Goal: Task Accomplishment & Management: Manage account settings

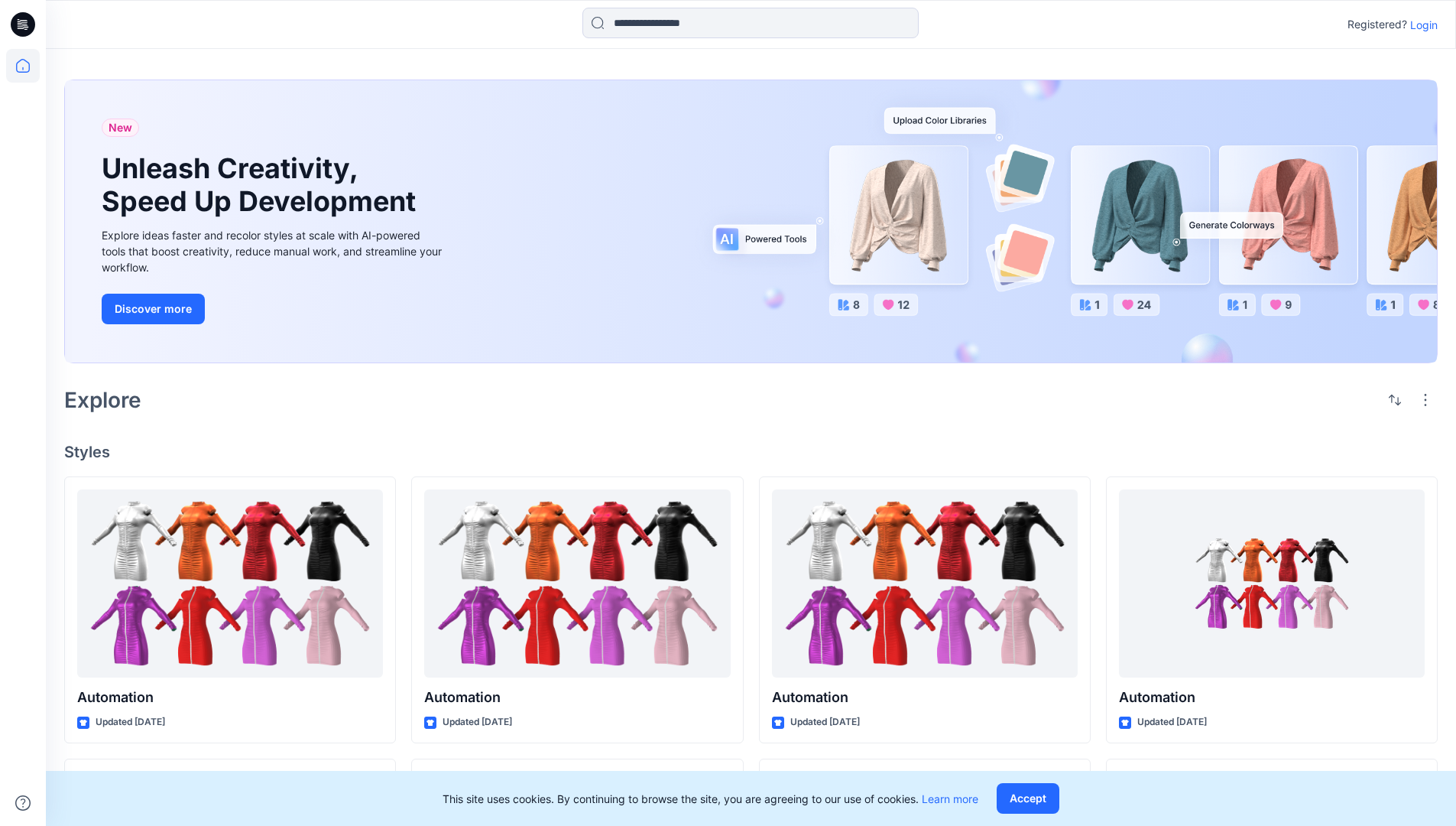
click at [1420, 25] on p "Login" at bounding box center [1424, 24] width 27 height 16
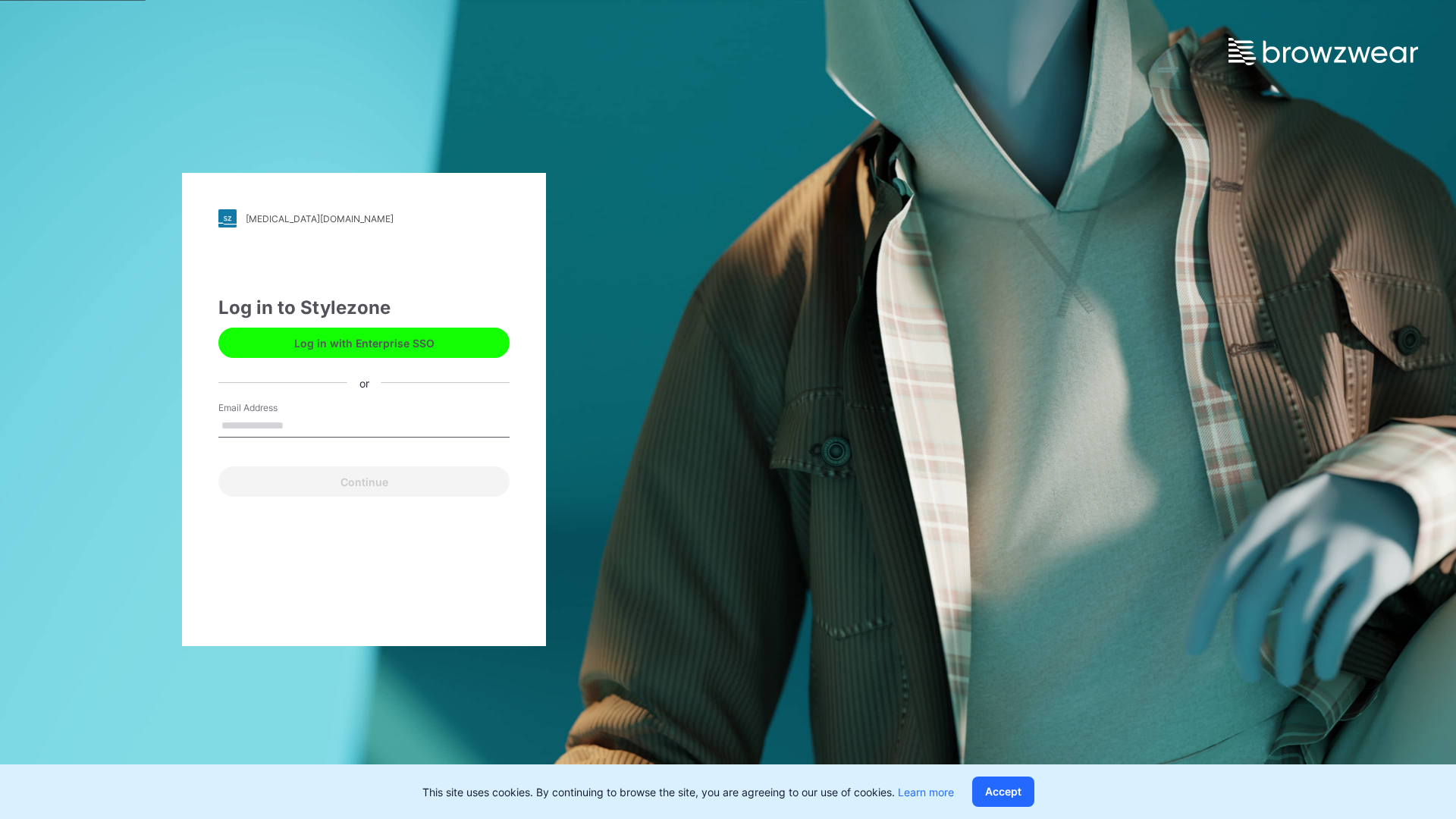
click at [299, 425] on input "Email Address" at bounding box center [363, 426] width 291 height 23
type input "**********"
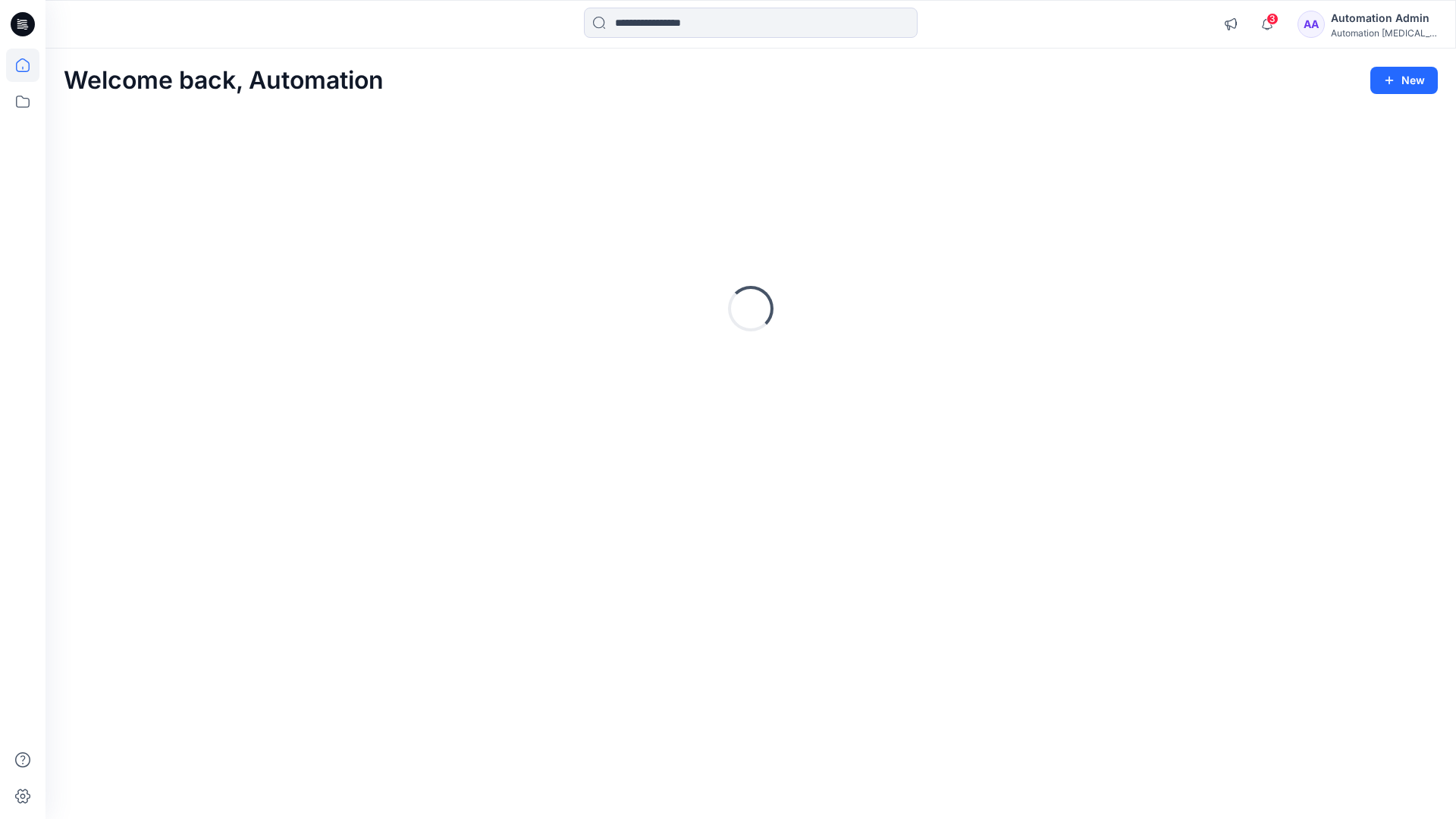
click at [29, 66] on icon at bounding box center [22, 65] width 14 height 14
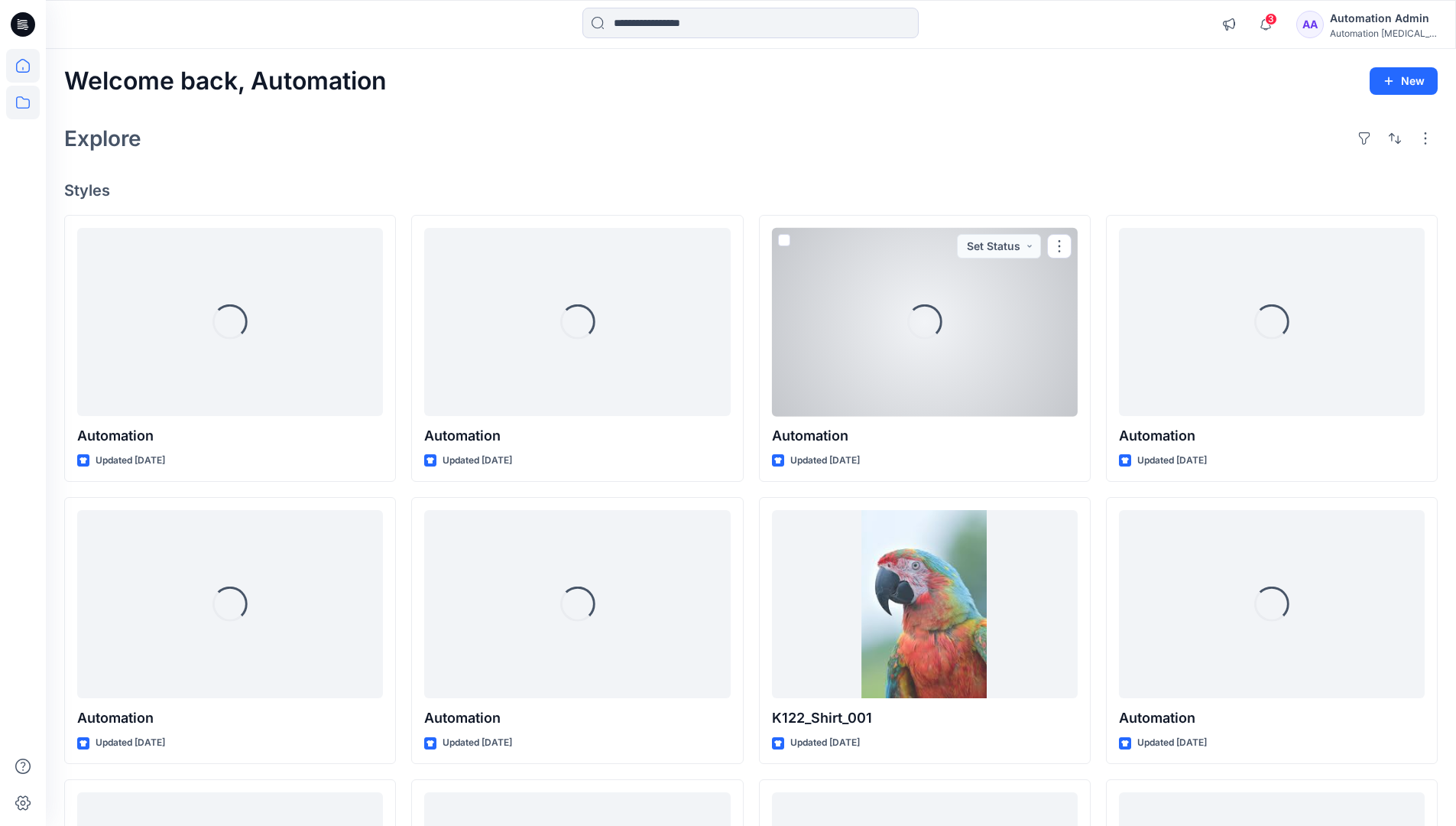
click at [26, 107] on icon at bounding box center [22, 103] width 34 height 34
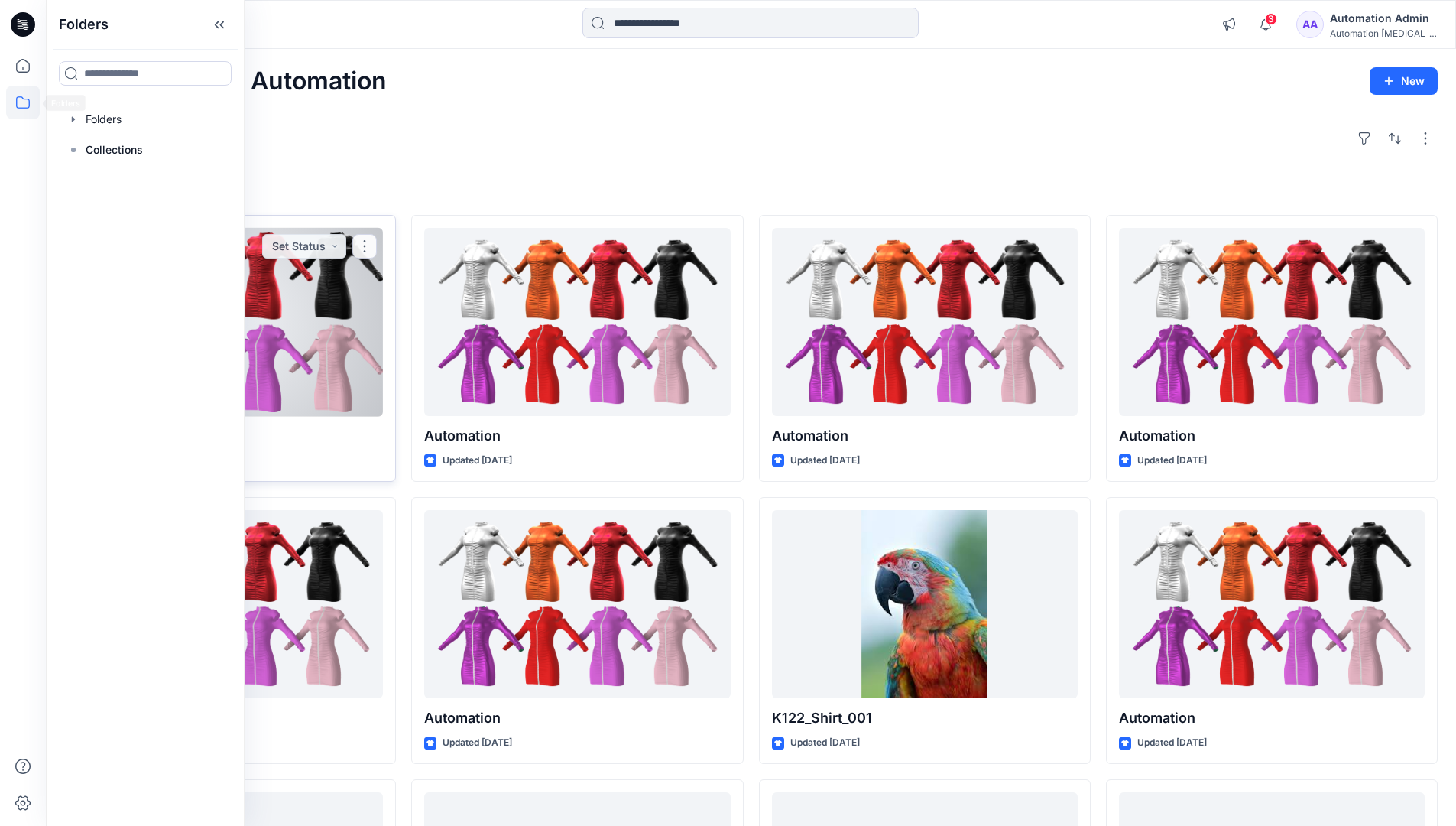
click at [344, 251] on button "Set Status" at bounding box center [304, 246] width 84 height 25
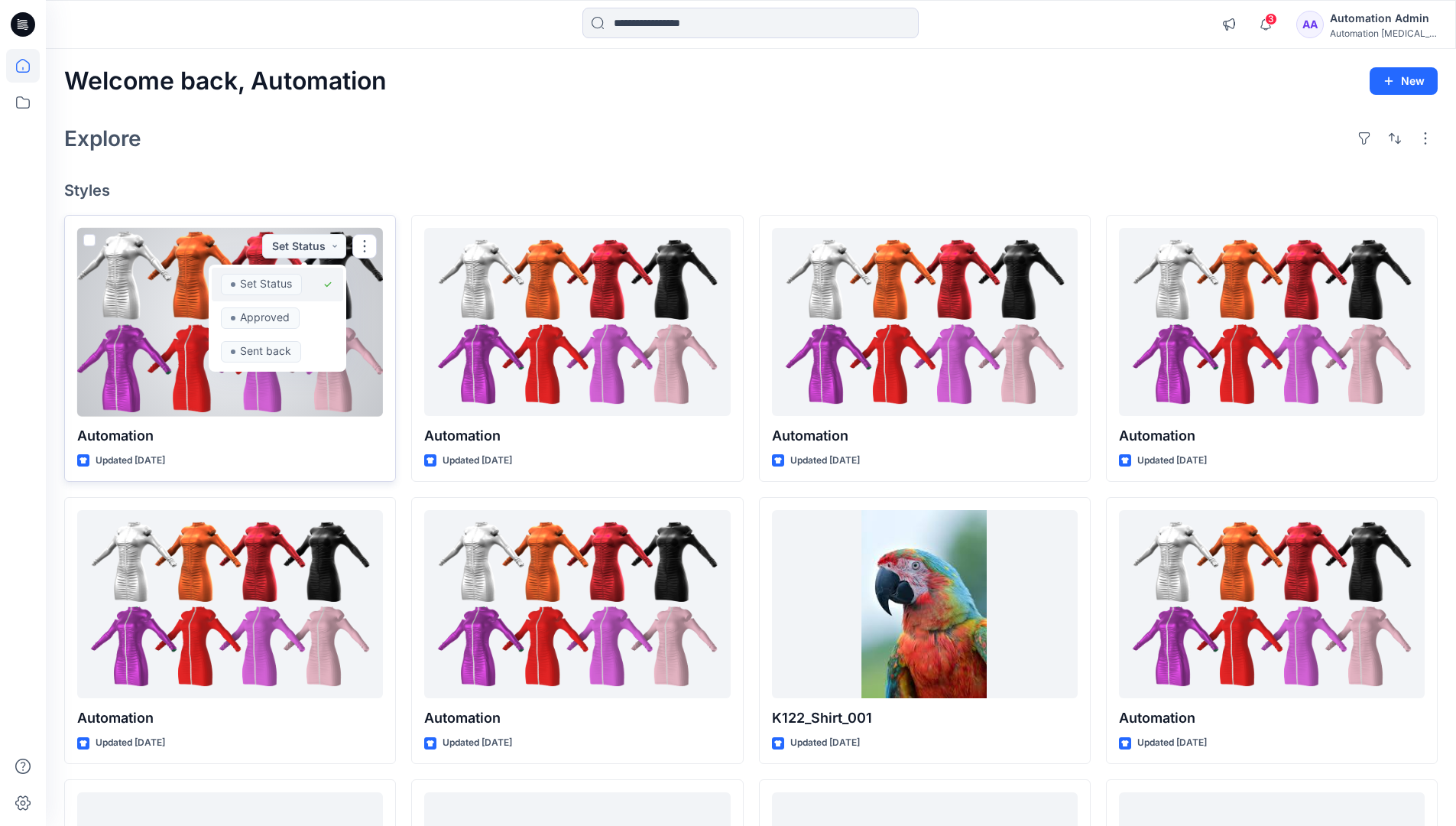
click at [301, 279] on span "Set Status" at bounding box center [261, 284] width 81 height 21
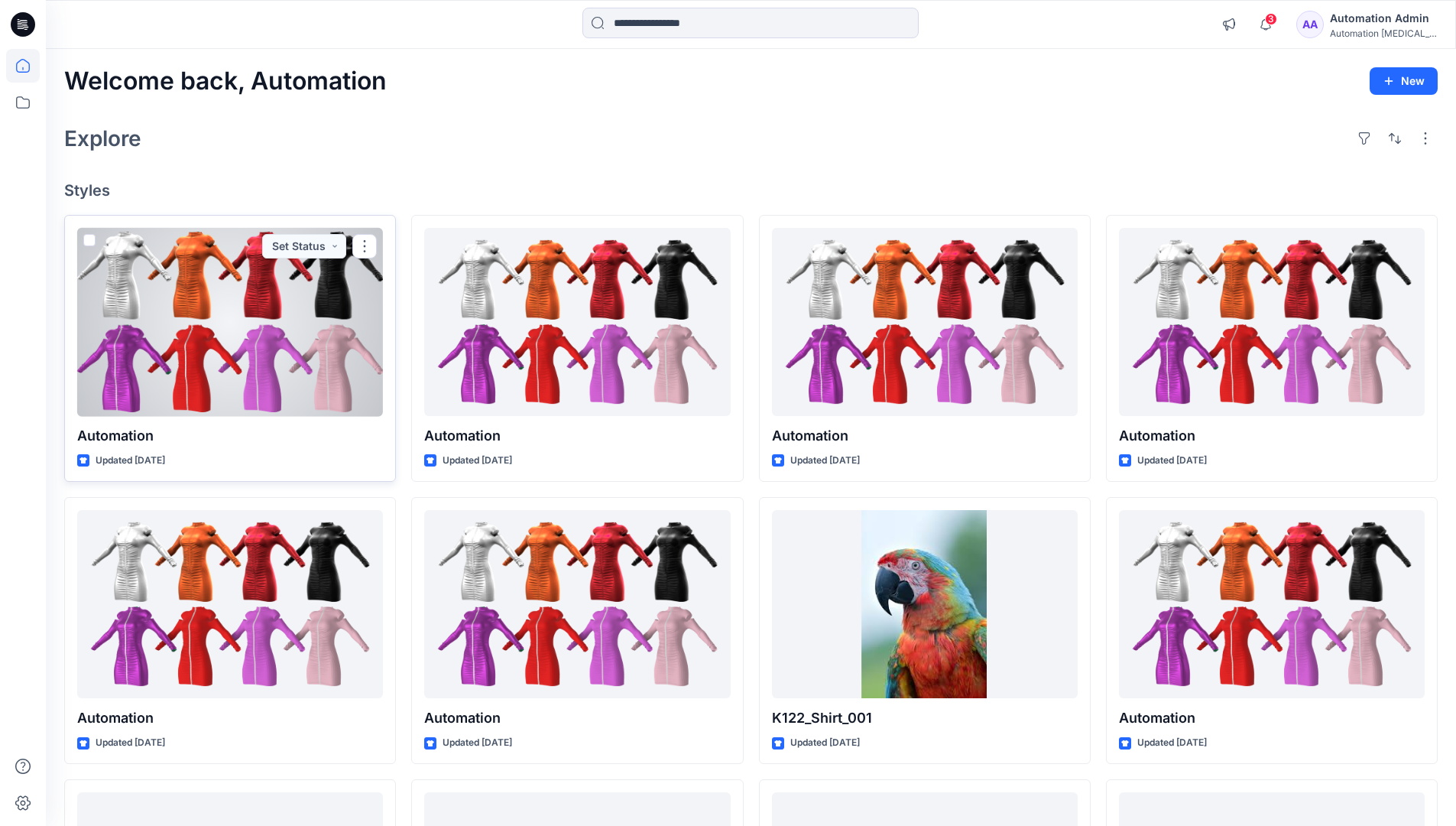
click at [1376, 24] on div "Automation Admin" at bounding box center [1384, 18] width 107 height 18
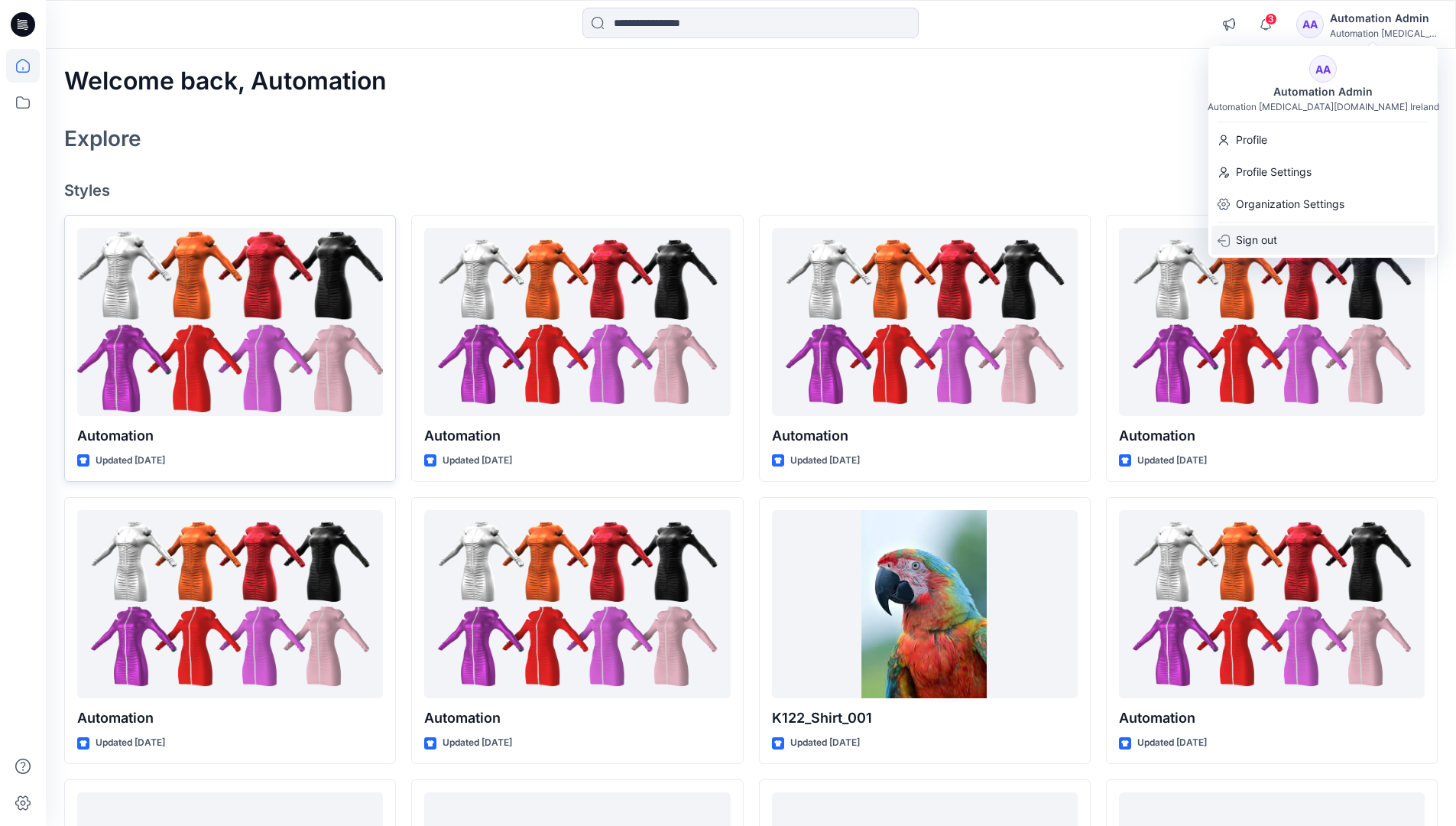
click at [1269, 241] on p "Sign out" at bounding box center [1257, 240] width 41 height 29
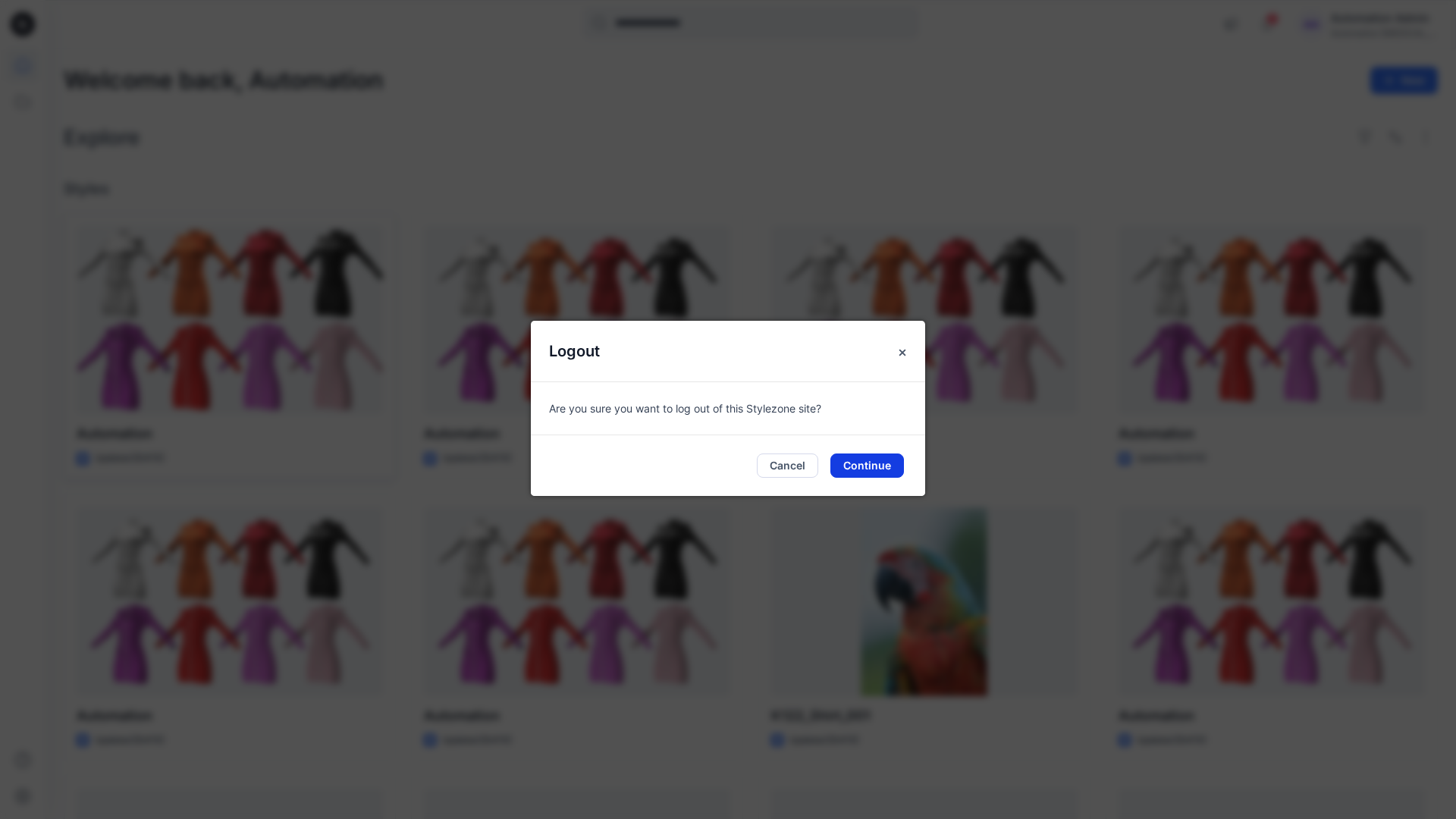
click at [876, 461] on button "Continue" at bounding box center [867, 466] width 74 height 25
